Goal: Task Accomplishment & Management: Complete application form

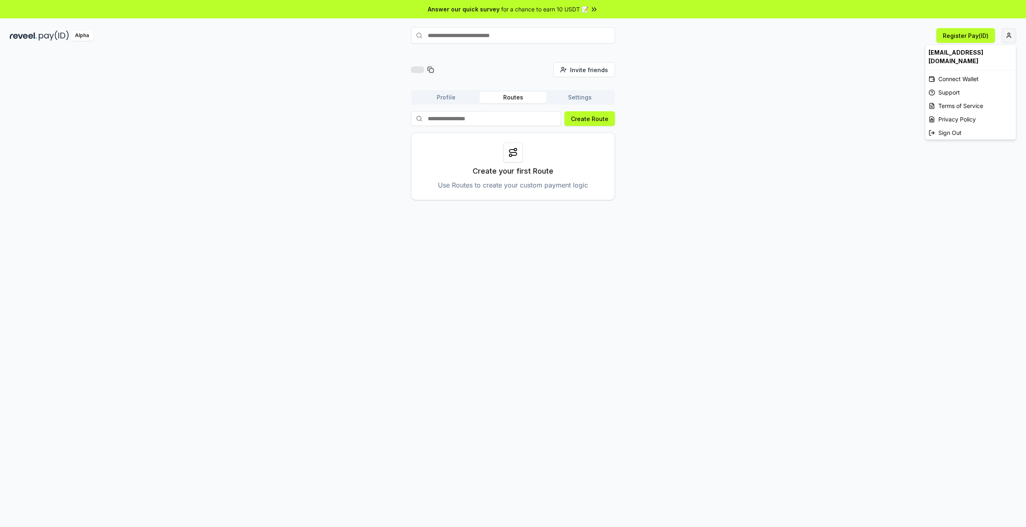
click at [1010, 39] on html "Answer our quick survey for a chance to earn 10 USDT 📝 Alpha Register Pay(ID) I…" at bounding box center [513, 263] width 1026 height 527
click at [953, 126] on div "Sign Out" at bounding box center [971, 132] width 91 height 13
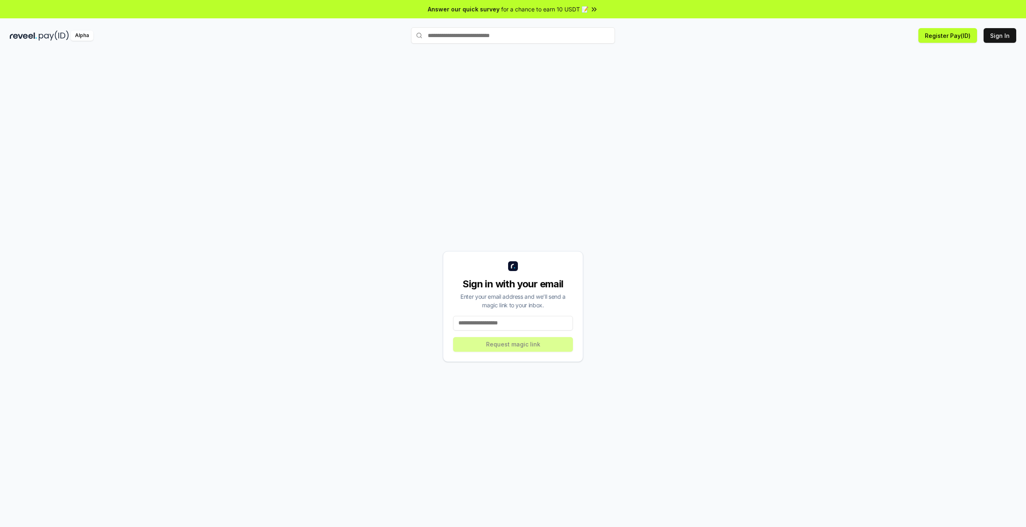
click at [483, 323] on input at bounding box center [513, 323] width 120 height 15
type input "**********"
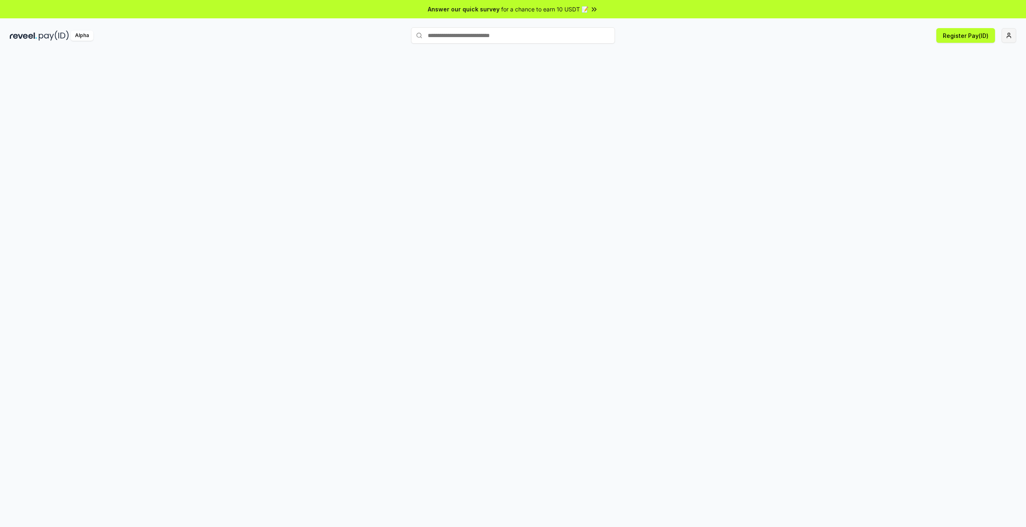
click at [1008, 35] on html "Answer our quick survey for a chance to earn 10 USDT 📝 Alpha Register Pay(ID)" at bounding box center [513, 263] width 1026 height 527
click at [580, 96] on html "Answer our quick survey for a chance to earn 10 USDT 📝 Alpha Register Pay(ID) t…" at bounding box center [513, 263] width 1026 height 527
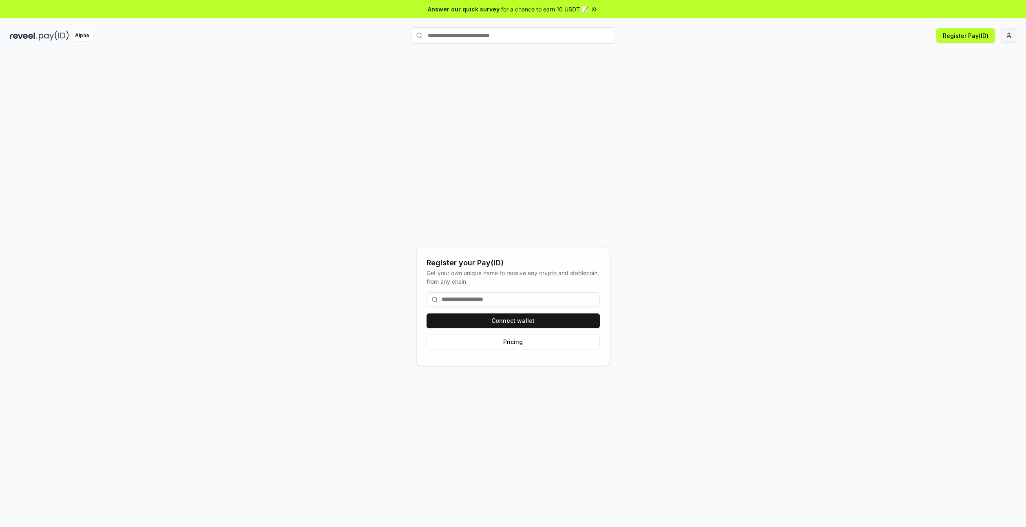
click at [1008, 36] on html "Answer our quick survey for a chance to earn 10 USDT 📝 Alpha Register Pay(ID) R…" at bounding box center [513, 263] width 1026 height 527
click at [963, 72] on div "Connect Wallet" at bounding box center [971, 78] width 91 height 13
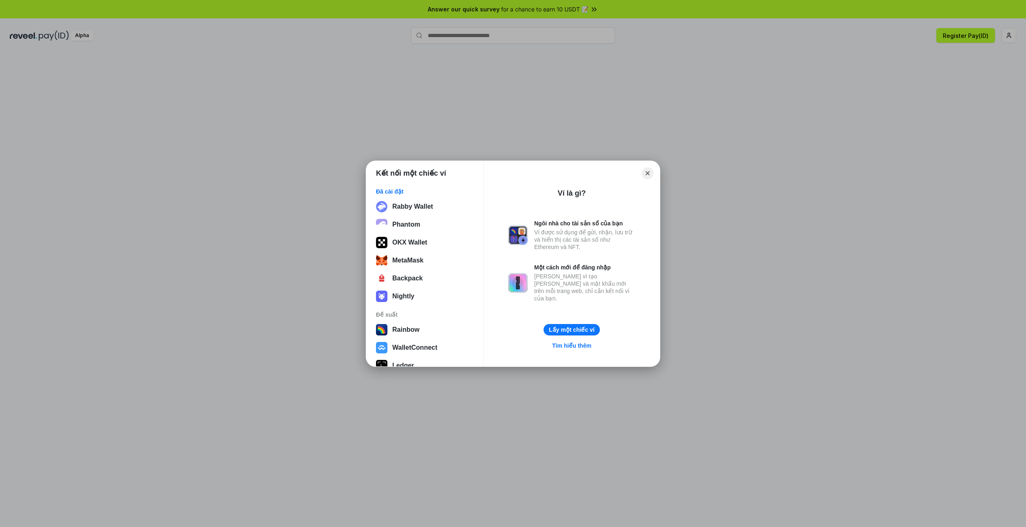
click at [646, 173] on button "Close" at bounding box center [647, 173] width 11 height 11
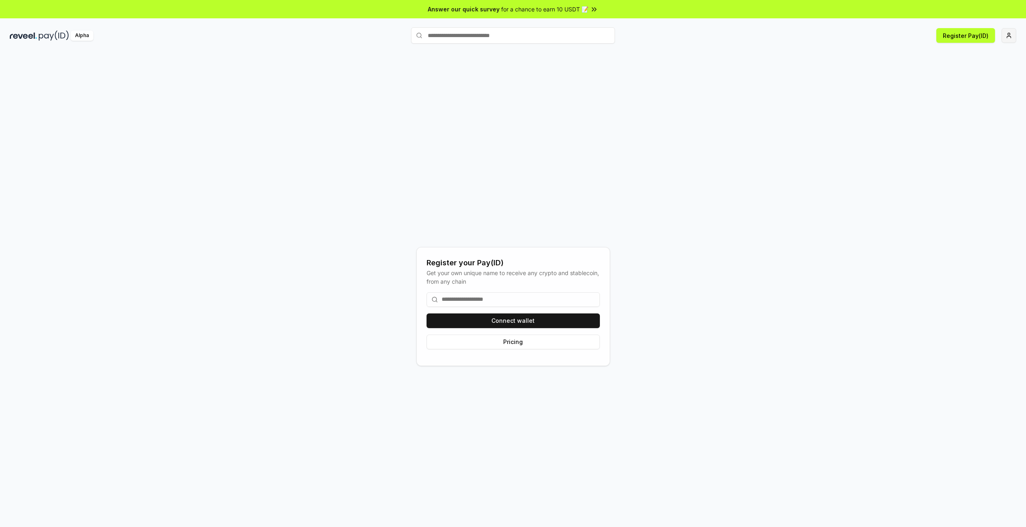
click at [1007, 40] on html "Answer our quick survey for a chance to earn 10 USDT 📝 Alpha Register Pay(ID) R…" at bounding box center [513, 263] width 1026 height 527
click at [862, 182] on html "Answer our quick survey for a chance to earn 10 USDT 📝 Alpha Register Pay(ID) R…" at bounding box center [513, 263] width 1026 height 527
click at [454, 303] on input at bounding box center [513, 299] width 173 height 15
click at [457, 301] on input at bounding box center [513, 299] width 173 height 15
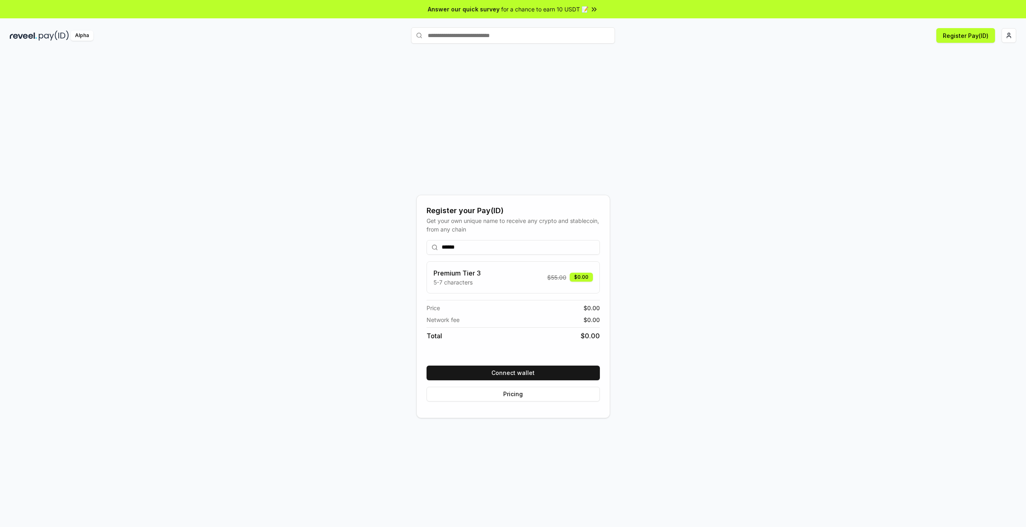
type input "******"
